Goal: Task Accomplishment & Management: Manage account settings

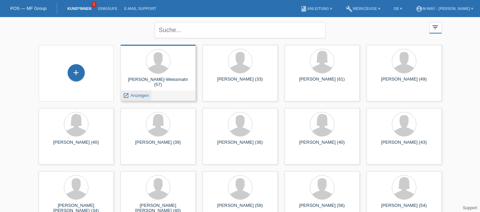
click at [136, 95] on span "Anzeigen" at bounding box center [140, 95] width 18 height 5
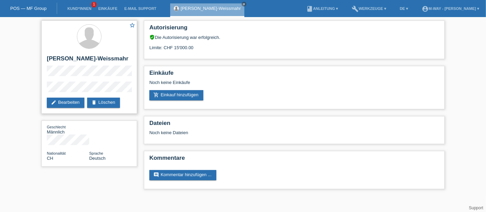
click at [74, 108] on div "star_border [PERSON_NAME]-Weissmahr edit Bearbeiten delete Löschen" at bounding box center [89, 67] width 96 height 93
click at [76, 101] on link "edit Bearbeiten" at bounding box center [66, 103] width 38 height 10
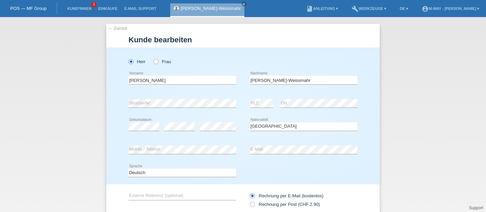
select select "CH"
